Goal: Complete application form

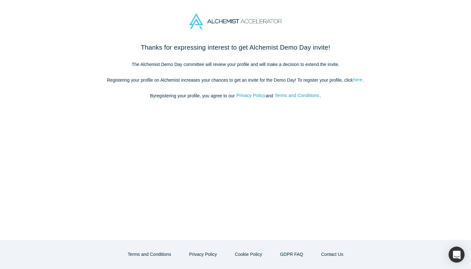
click at [360, 78] on link "here" at bounding box center [358, 79] width 10 height 7
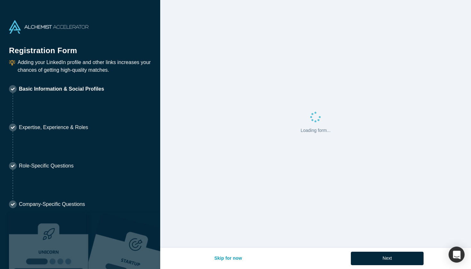
select select "US"
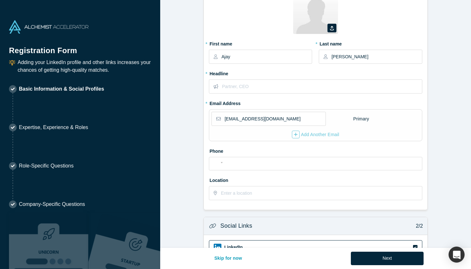
scroll to position [33, 0]
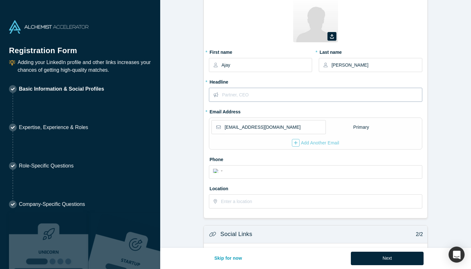
click at [236, 94] on input "text" at bounding box center [322, 94] width 200 height 13
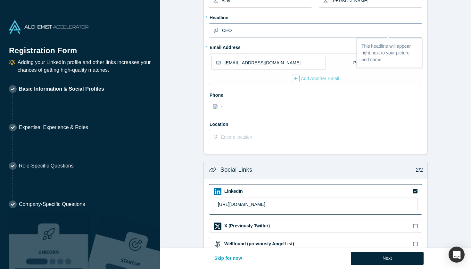
scroll to position [101, 0]
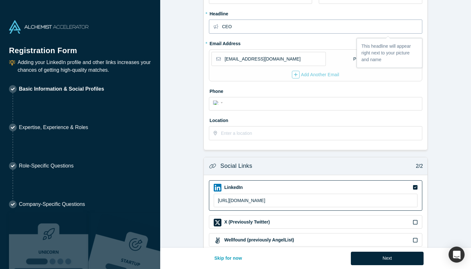
type input "CEO"
click at [365, 77] on div "ajayrudraraju@uchicago.edu Primary Add Another Email" at bounding box center [315, 65] width 213 height 32
click at [314, 74] on div "Add Another Email" at bounding box center [315, 75] width 47 height 8
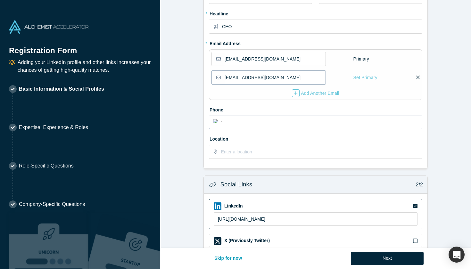
type input "ajay.rudraraju3@gmail.com"
type input "(630) 362-3162"
click at [271, 151] on input "text" at bounding box center [321, 151] width 201 height 13
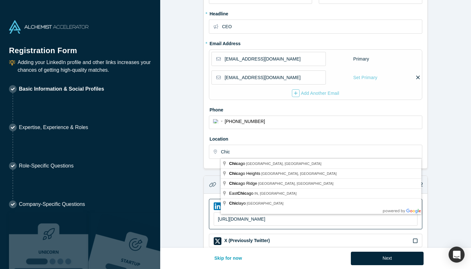
type input "Chicago, IL, USA"
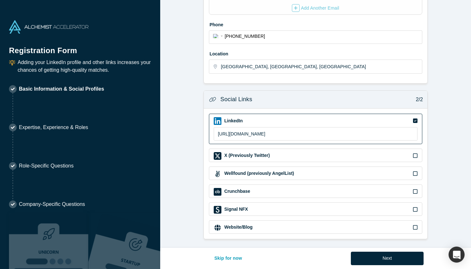
scroll to position [186, 0]
click at [394, 264] on button "Next" at bounding box center [387, 258] width 73 height 13
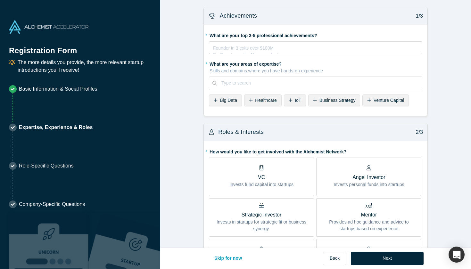
scroll to position [0, 0]
